Goal: Task Accomplishment & Management: Complete application form

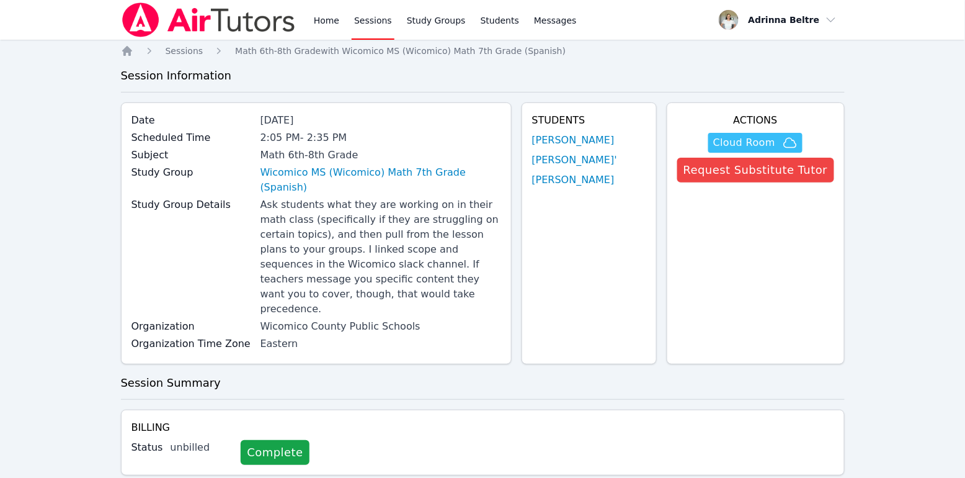
click at [755, 144] on span "Cloud Room" at bounding box center [744, 142] width 62 height 15
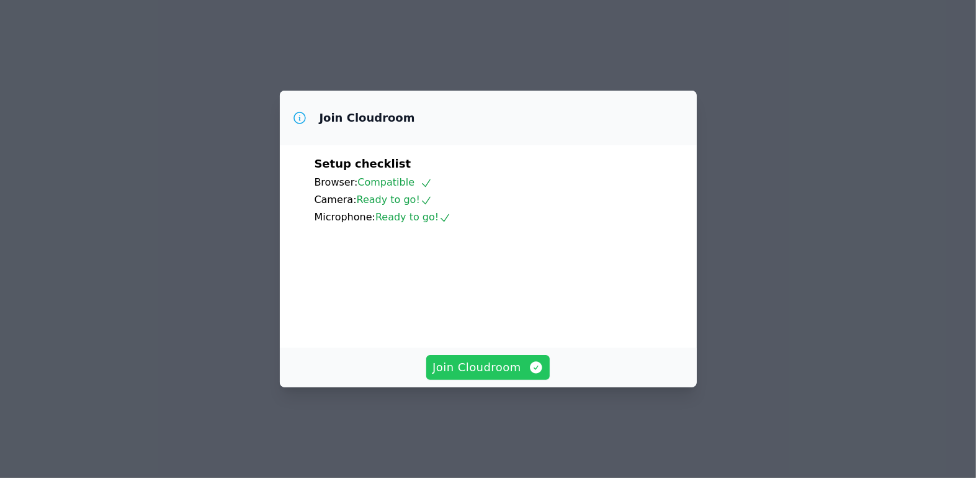
click at [504, 376] on span "Join Cloudroom" at bounding box center [487, 366] width 111 height 17
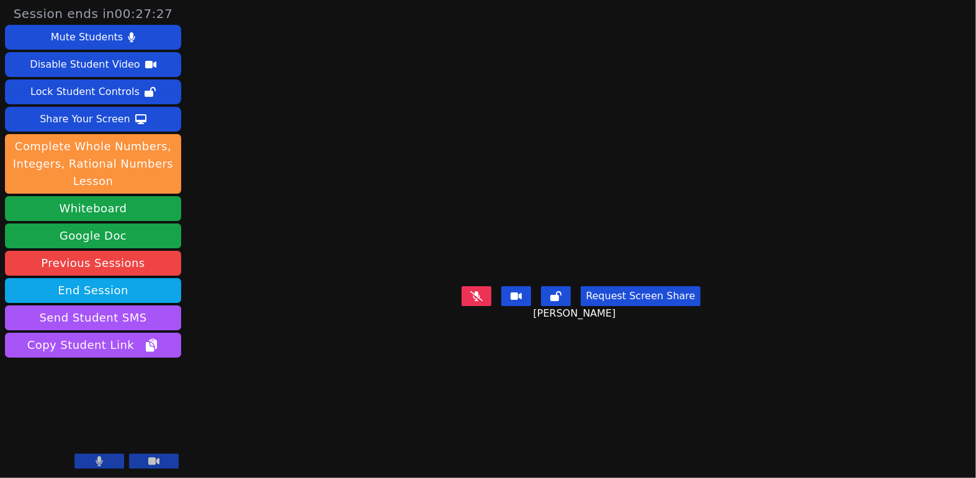
click at [478, 301] on icon at bounding box center [476, 296] width 12 height 10
click at [478, 301] on icon at bounding box center [476, 296] width 7 height 10
click at [471, 301] on icon at bounding box center [476, 296] width 12 height 10
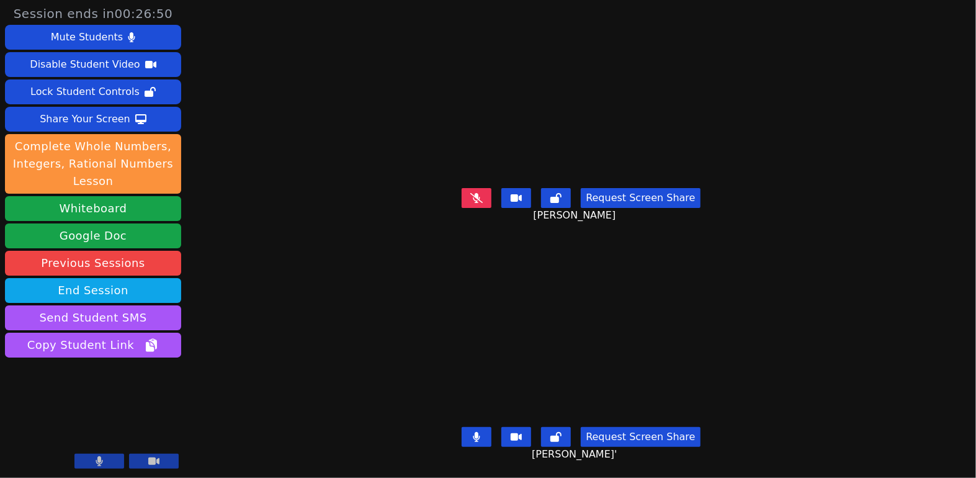
click at [479, 427] on button at bounding box center [476, 437] width 30 height 20
click at [482, 188] on button at bounding box center [476, 198] width 30 height 20
click at [471, 193] on button at bounding box center [476, 198] width 30 height 20
click at [472, 432] on icon at bounding box center [476, 437] width 12 height 10
click at [474, 432] on icon at bounding box center [476, 437] width 7 height 10
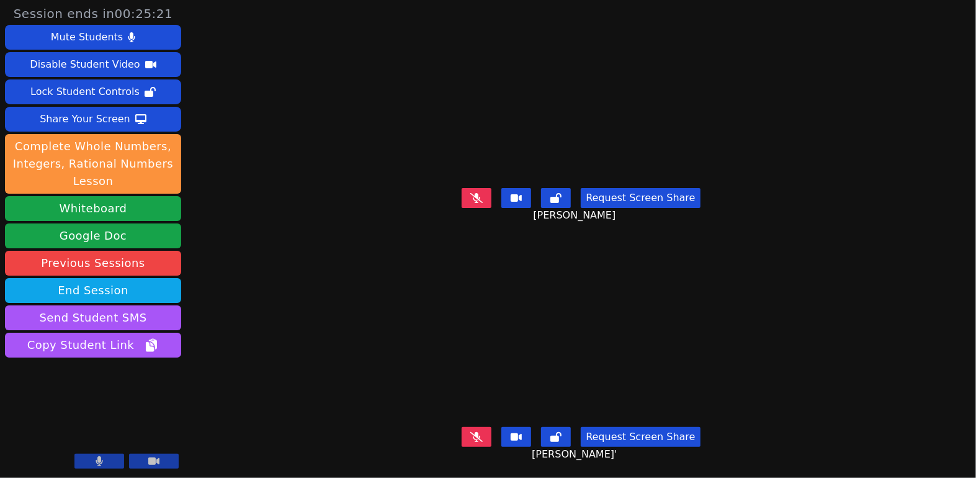
click at [470, 194] on icon at bounding box center [476, 198] width 12 height 10
click at [479, 195] on icon at bounding box center [476, 198] width 7 height 10
click at [486, 432] on button at bounding box center [476, 437] width 30 height 20
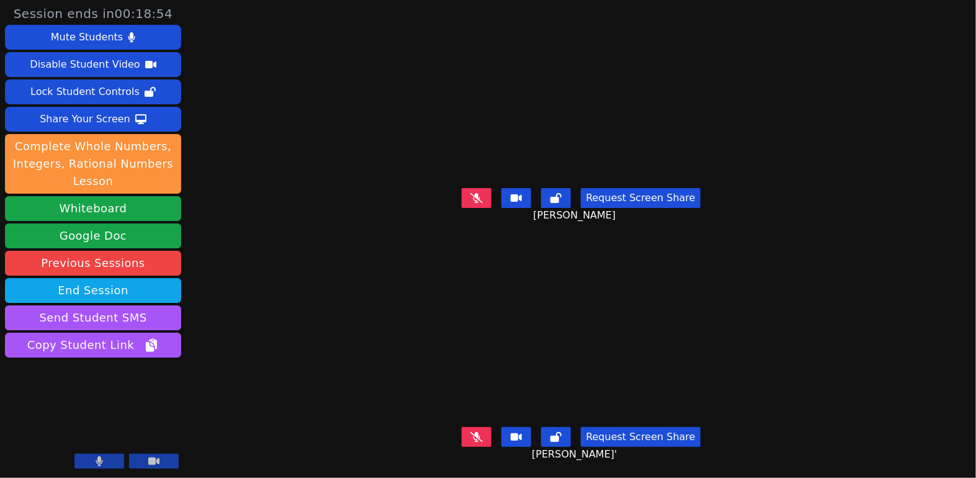
click at [476, 199] on button at bounding box center [476, 198] width 30 height 20
click at [475, 432] on icon at bounding box center [476, 437] width 12 height 10
click at [488, 430] on button at bounding box center [476, 437] width 30 height 20
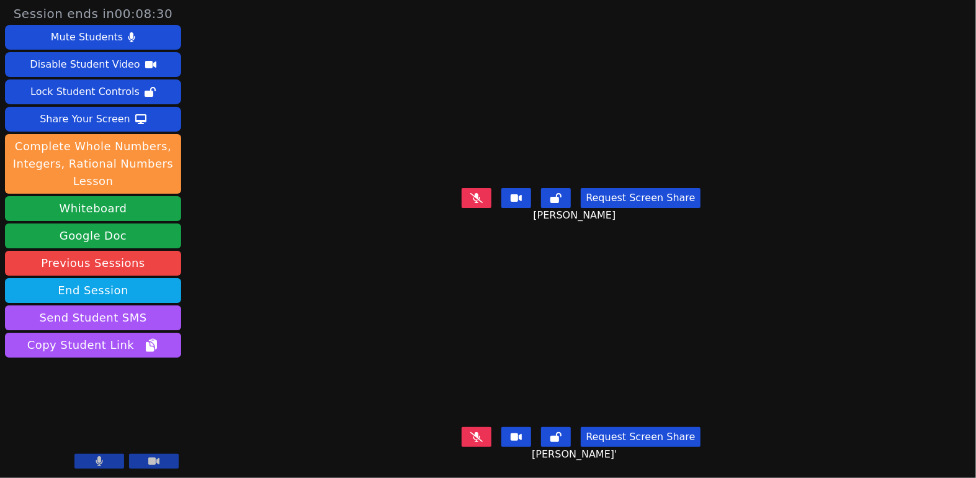
click at [472, 193] on icon at bounding box center [476, 198] width 12 height 10
click at [473, 193] on icon at bounding box center [476, 198] width 7 height 10
click at [468, 428] on button at bounding box center [476, 437] width 30 height 20
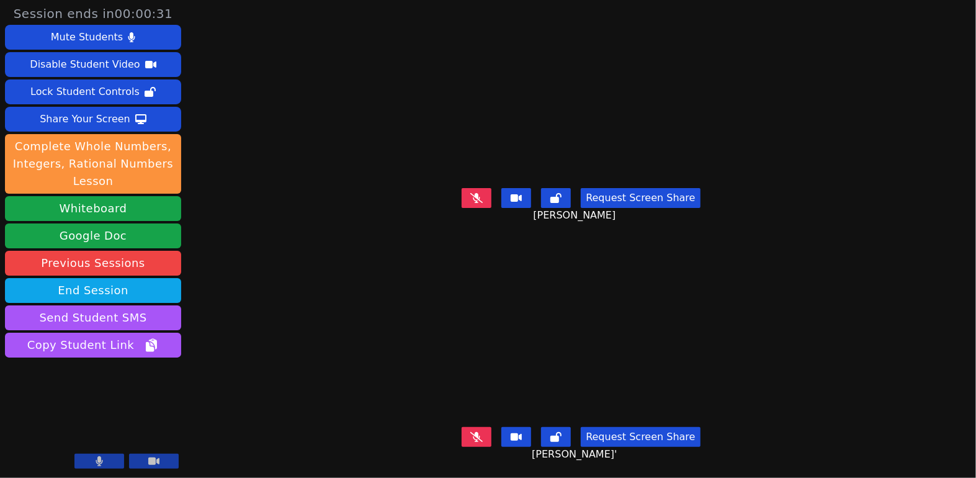
click at [475, 193] on icon at bounding box center [476, 198] width 12 height 10
click at [483, 195] on button at bounding box center [476, 198] width 30 height 20
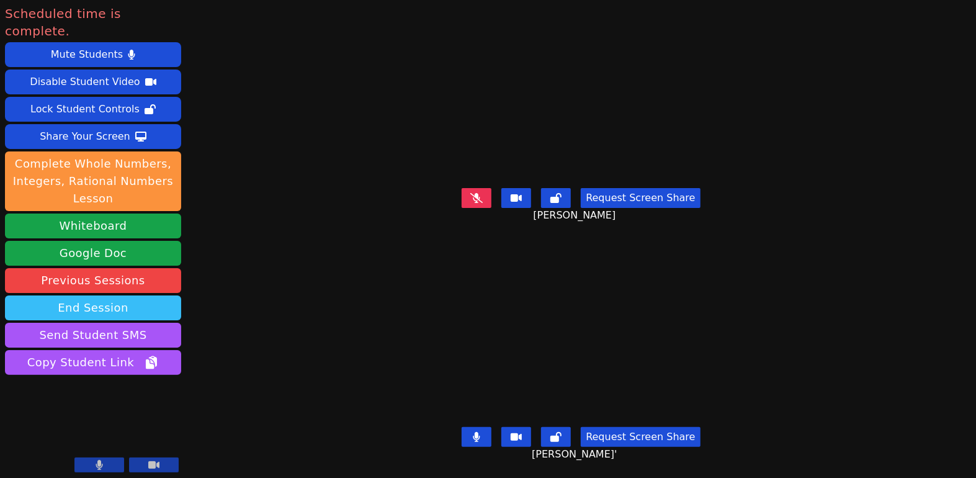
click at [129, 295] on button "End Session" at bounding box center [93, 307] width 176 height 25
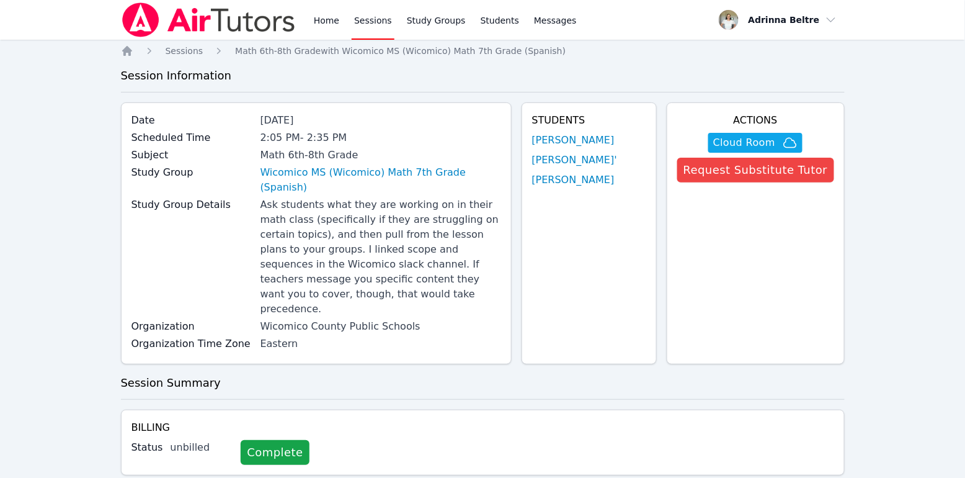
click at [377, 18] on link "Sessions" at bounding box center [373, 20] width 43 height 40
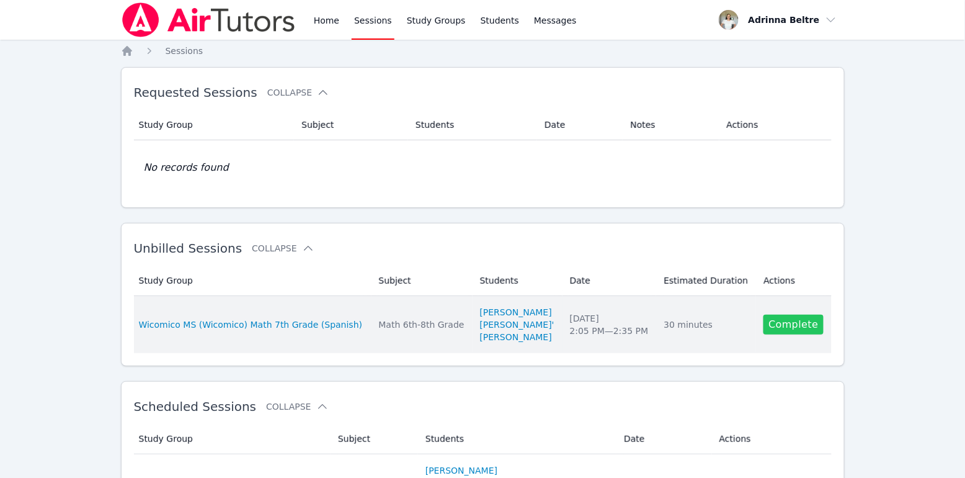
click at [784, 334] on link "Complete" at bounding box center [793, 324] width 60 height 20
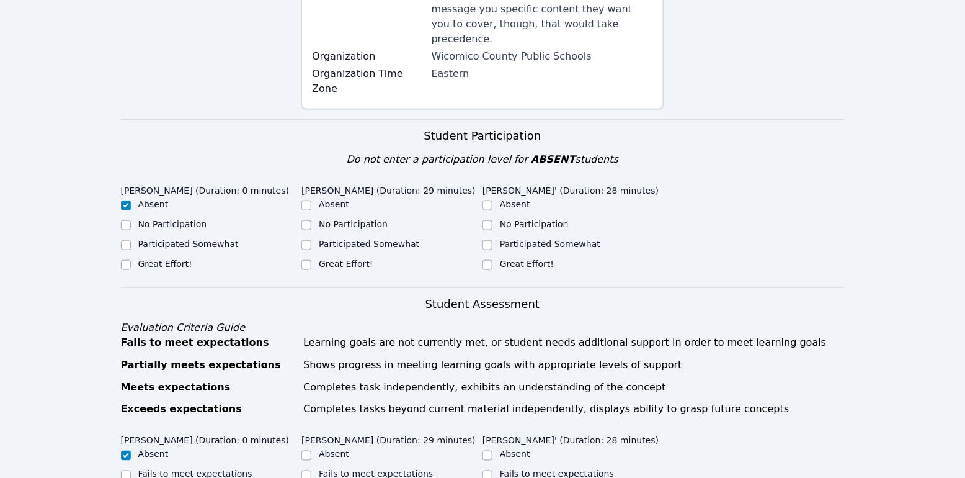
scroll to position [385, 0]
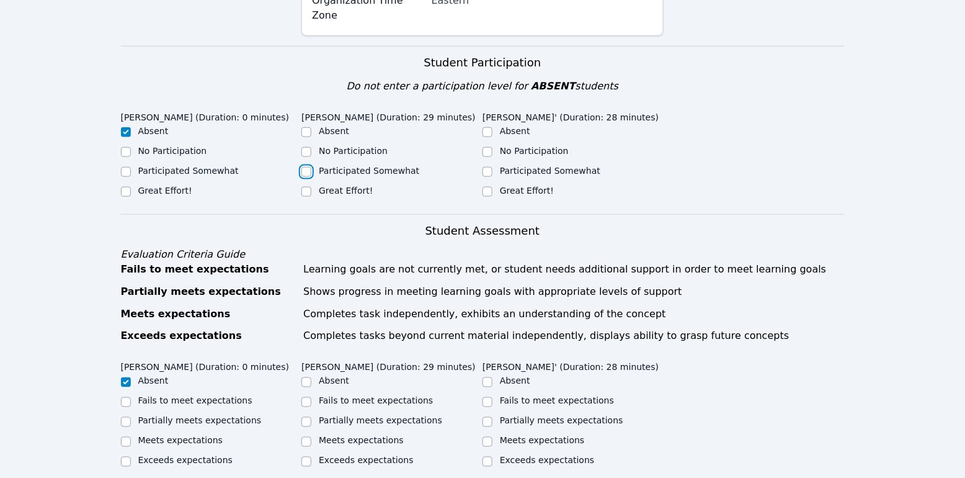
click at [306, 167] on input "Participated Somewhat" at bounding box center [306, 172] width 10 height 10
checkbox input "true"
click at [307, 187] on input "Great Effort!" at bounding box center [306, 192] width 10 height 10
checkbox input "true"
checkbox input "false"
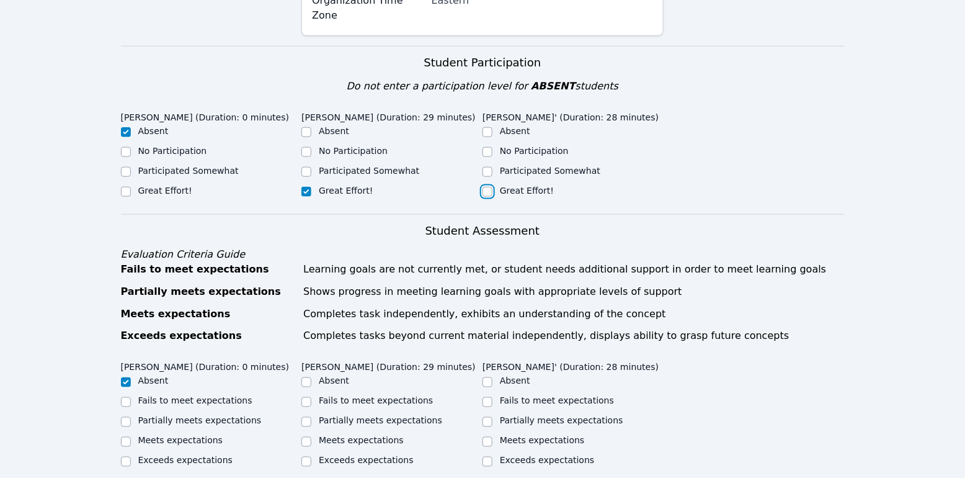
click at [486, 187] on input "Great Effort!" at bounding box center [487, 192] width 10 height 10
checkbox input "true"
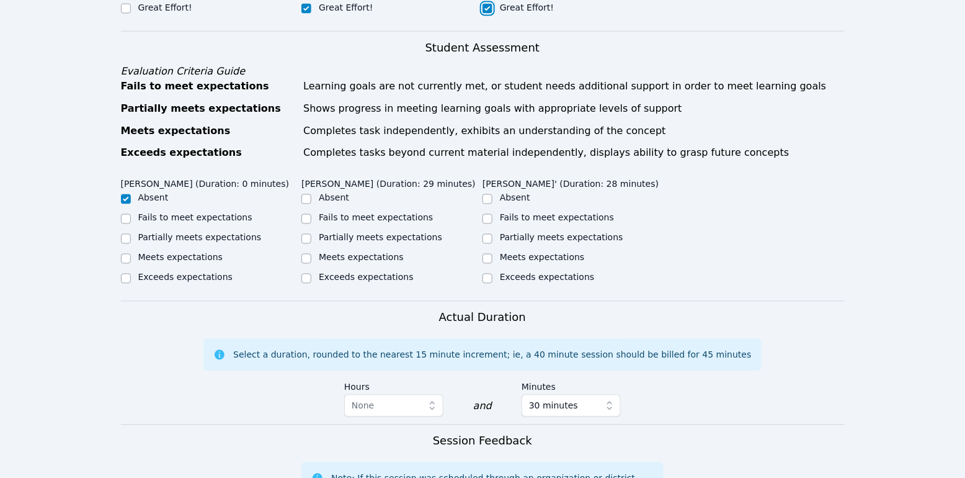
scroll to position [608, 0]
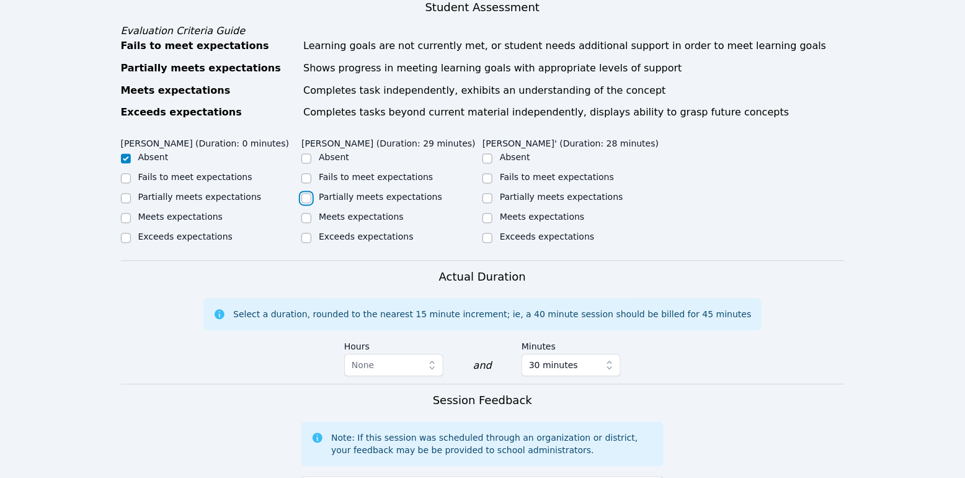
click at [301, 193] on input "Partially meets expectations" at bounding box center [306, 198] width 10 height 10
checkbox input "true"
click at [489, 193] on input "Partially meets expectations" at bounding box center [487, 198] width 10 height 10
checkbox input "true"
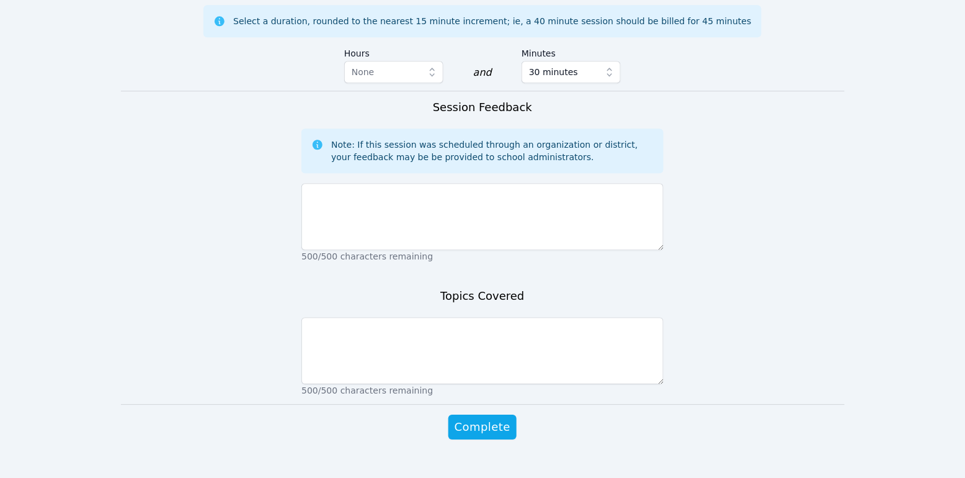
scroll to position [913, 0]
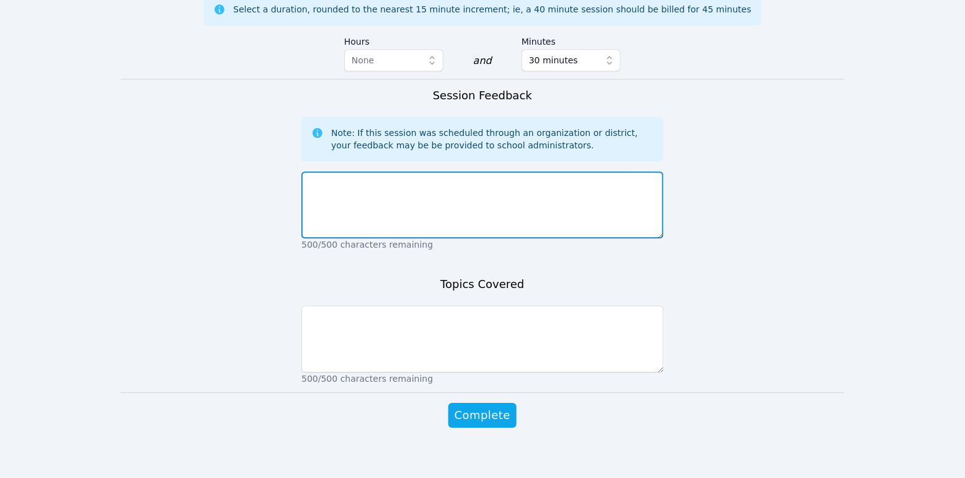
click at [517, 206] on textarea at bounding box center [482, 204] width 362 height 67
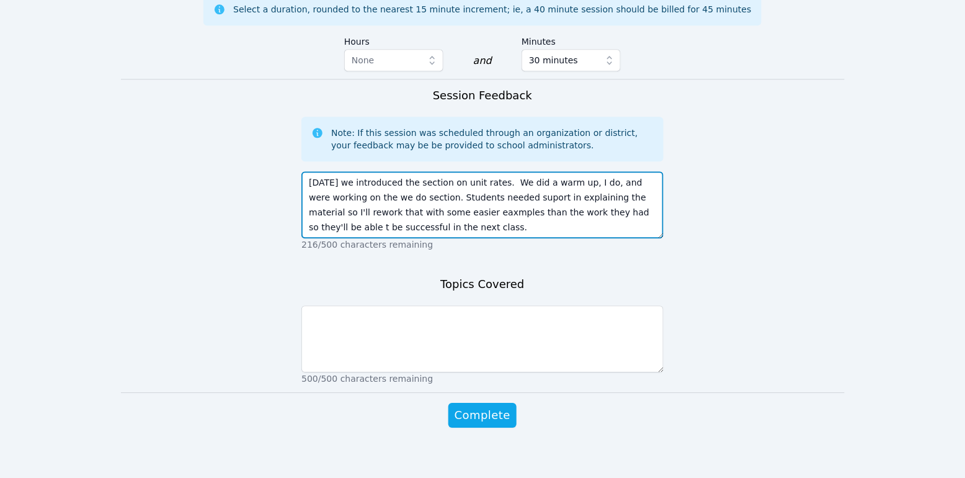
type textarea "Today we introduced the section on unit rates. We did a warm up, I do, and were…"
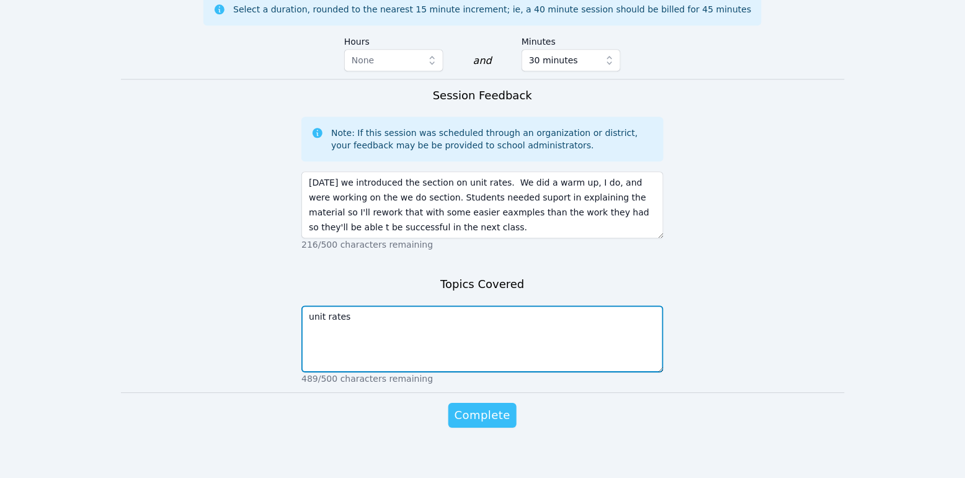
type textarea "unit rates"
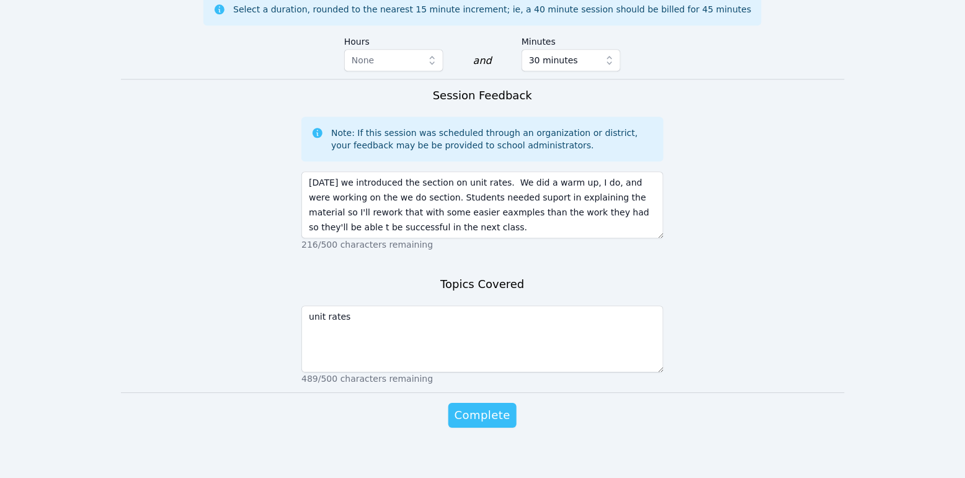
click at [500, 416] on span "Complete" at bounding box center [483, 414] width 56 height 17
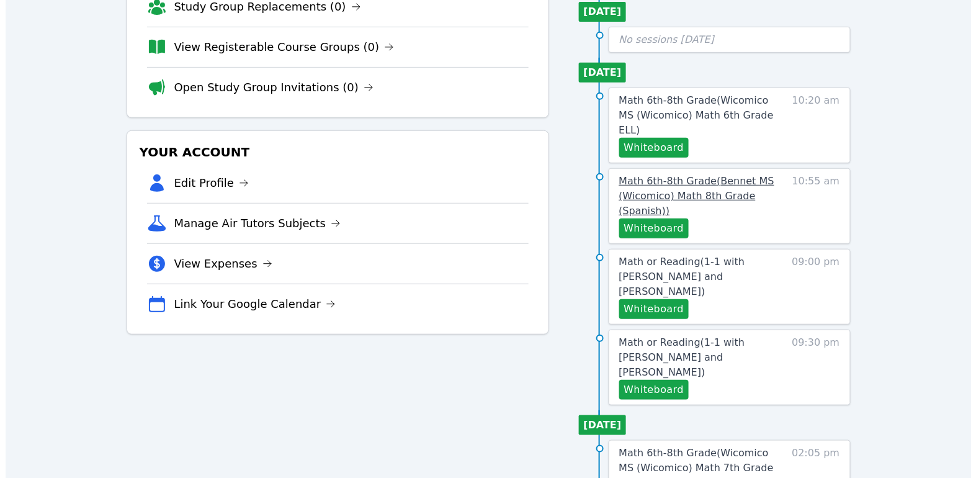
scroll to position [296, 0]
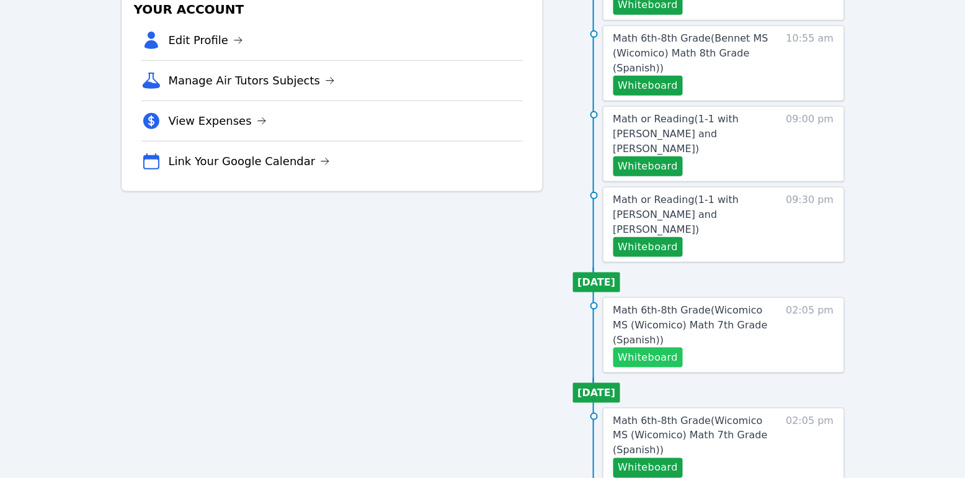
click at [675, 347] on button "Whiteboard" at bounding box center [648, 357] width 70 height 20
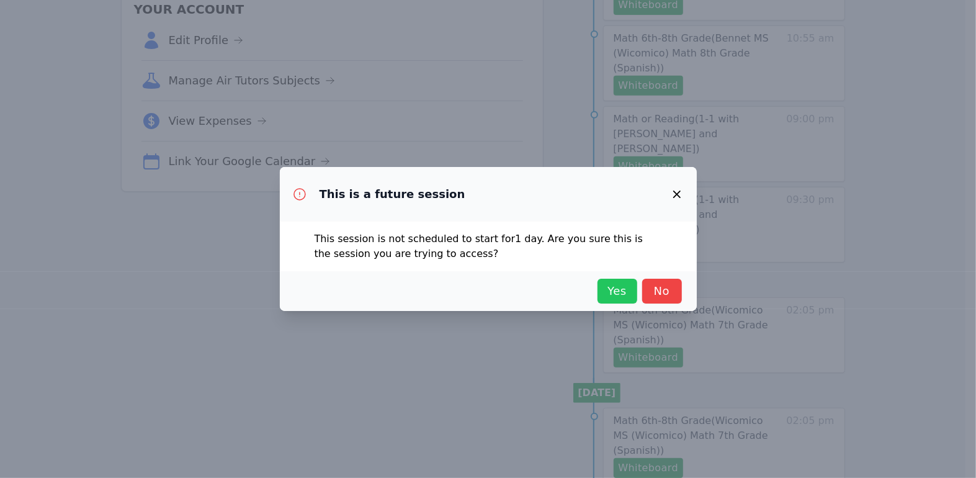
click at [628, 290] on span "Yes" at bounding box center [616, 290] width 27 height 17
